Goal: Find specific page/section: Find specific page/section

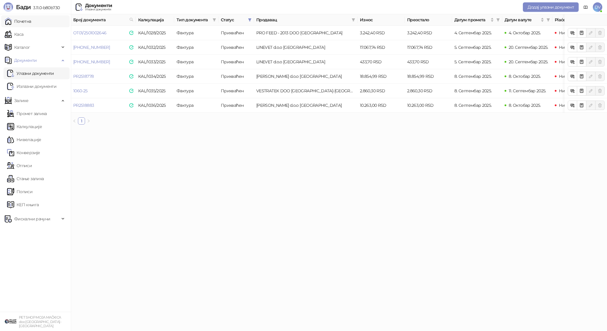
click at [30, 23] on link "Почетна" at bounding box center [18, 21] width 27 height 12
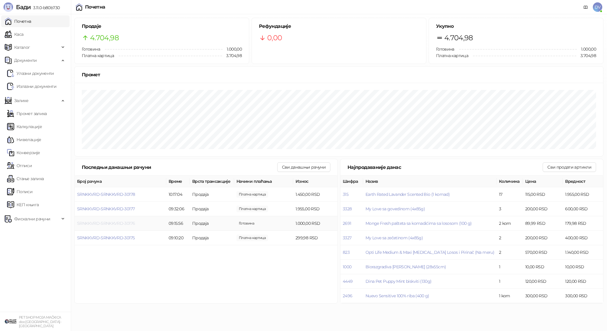
click at [108, 223] on span "SRNKKVRD-SRNKKVRD-30176" at bounding box center [106, 222] width 58 height 5
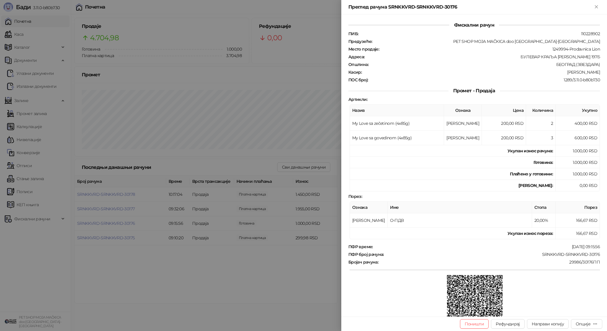
click at [108, 223] on div at bounding box center [303, 165] width 607 height 331
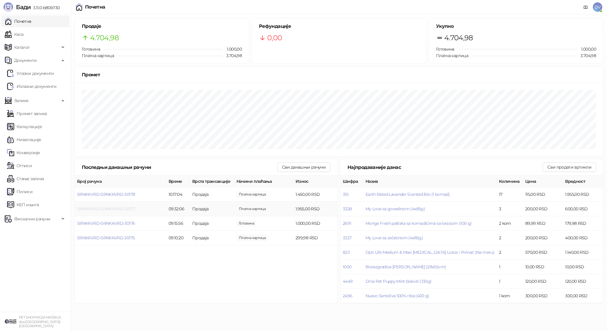
click at [113, 209] on span "SRNKKVRD-SRNKKVRD-30177" at bounding box center [106, 208] width 58 height 5
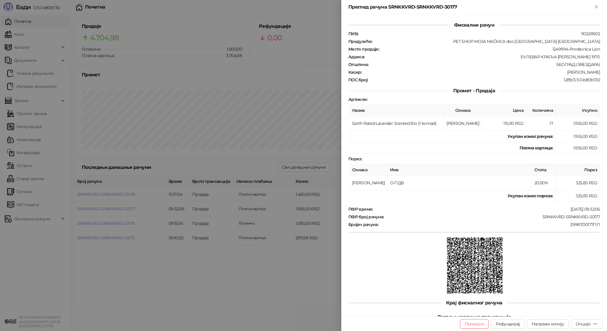
click at [114, 208] on div at bounding box center [303, 165] width 607 height 331
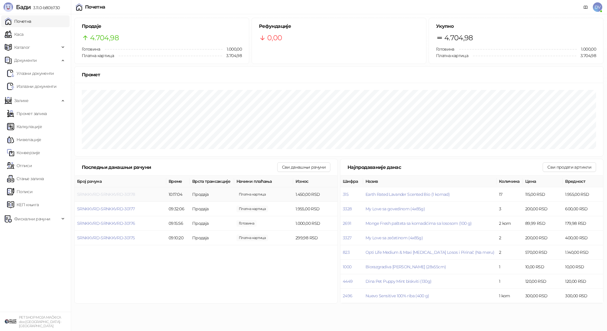
click at [120, 193] on span "SRNKKVRD-SRNKKVRD-30178" at bounding box center [106, 193] width 58 height 5
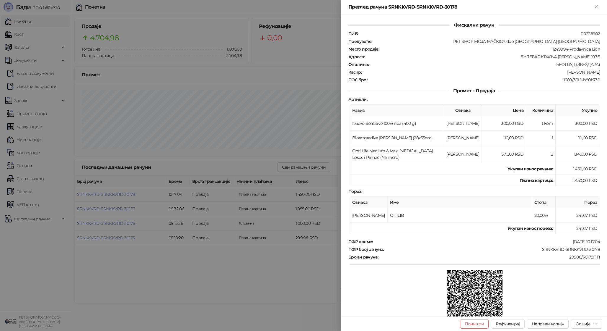
click at [120, 193] on div at bounding box center [303, 165] width 607 height 331
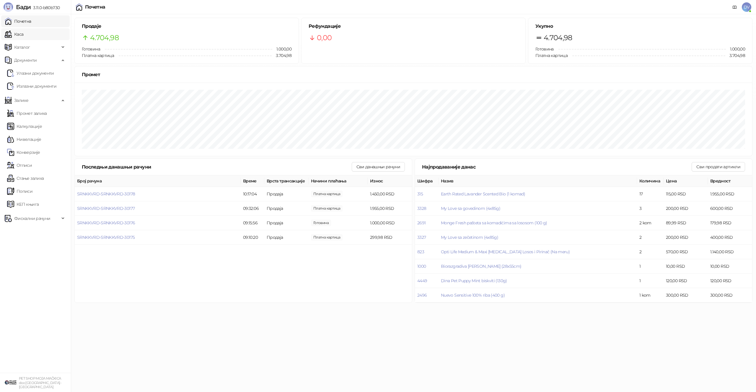
click at [23, 37] on link "Каса" at bounding box center [14, 34] width 19 height 12
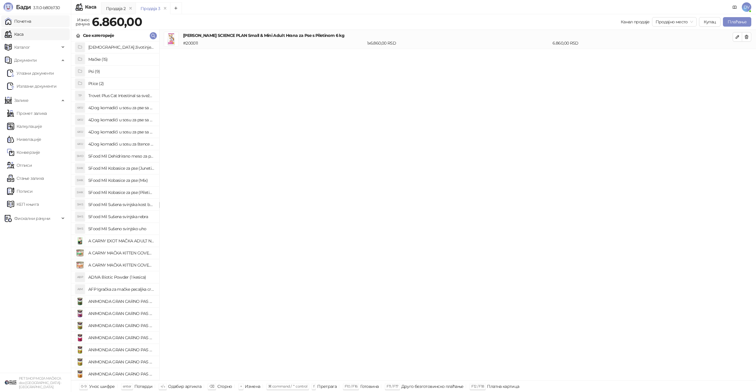
click at [31, 20] on link "Почетна" at bounding box center [18, 21] width 27 height 12
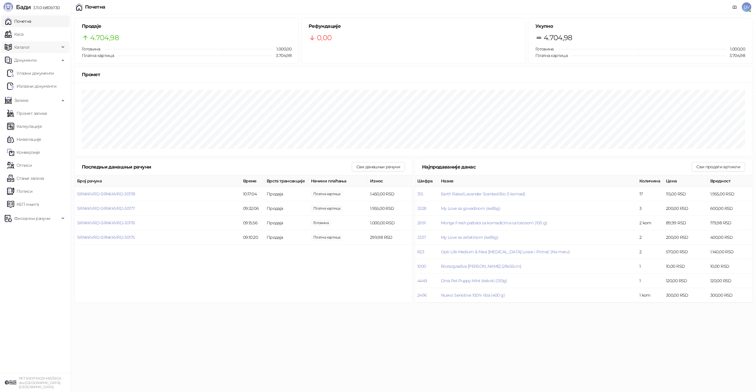
click at [28, 46] on span "Каталог" at bounding box center [22, 47] width 16 height 12
click at [34, 84] on link "Артикли" at bounding box center [20, 86] width 27 height 12
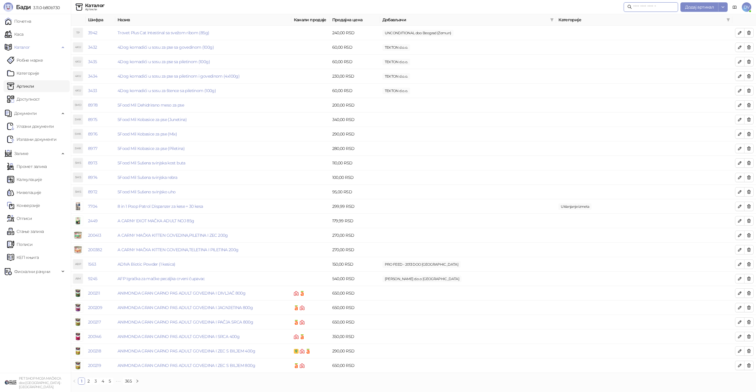
click at [607, 9] on input "text" at bounding box center [653, 7] width 41 height 6
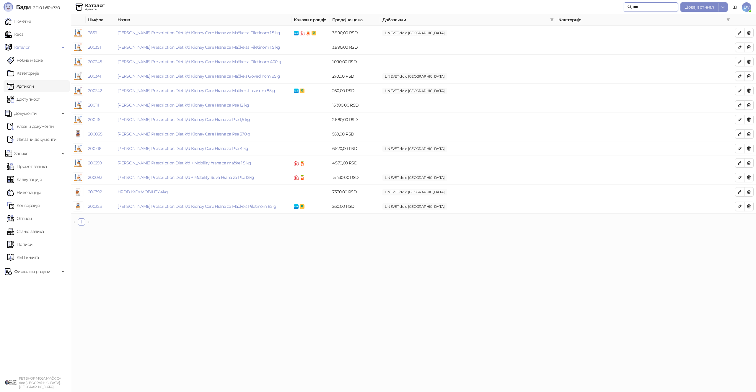
type input "***"
